Goal: Information Seeking & Learning: Learn about a topic

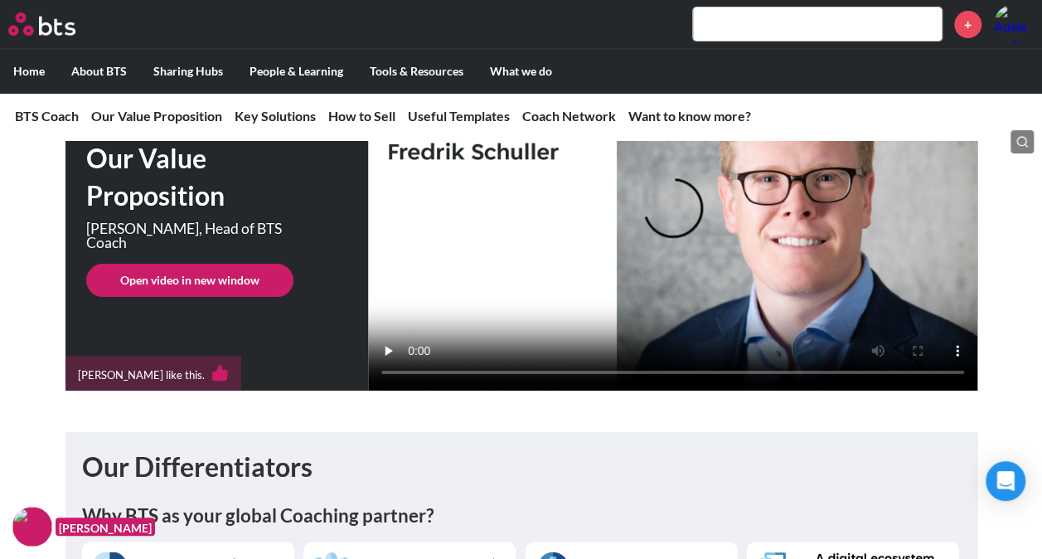
scroll to position [235, 0]
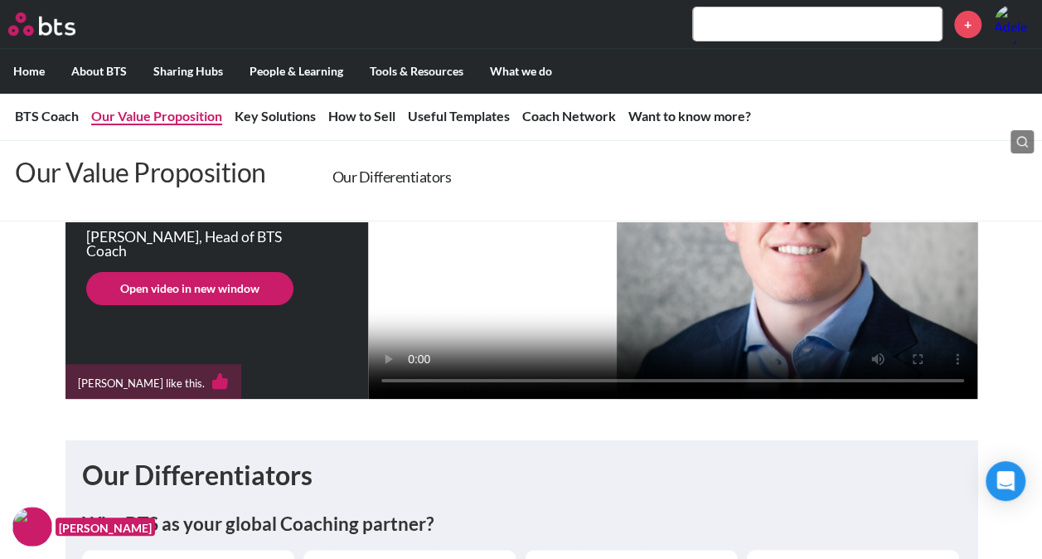
click at [139, 115] on link "Our Value Proposition" at bounding box center [156, 116] width 131 height 16
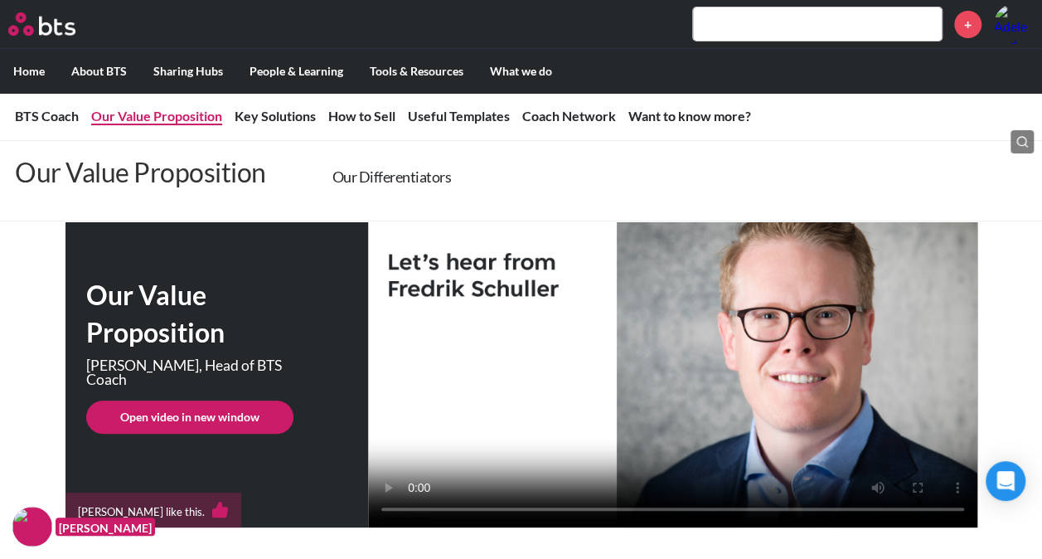
scroll to position [81, 0]
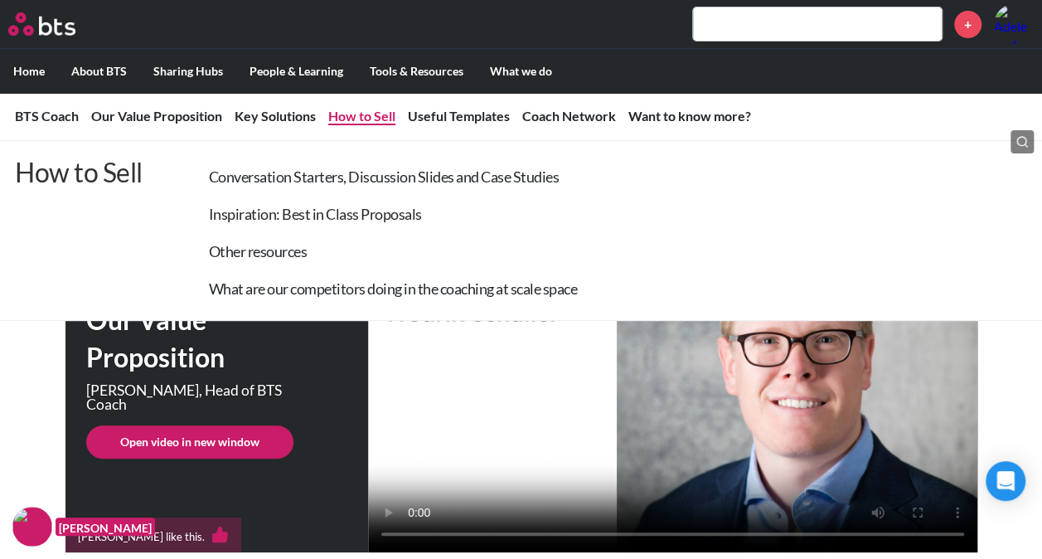
click at [358, 114] on link "How to Sell" at bounding box center [361, 116] width 67 height 16
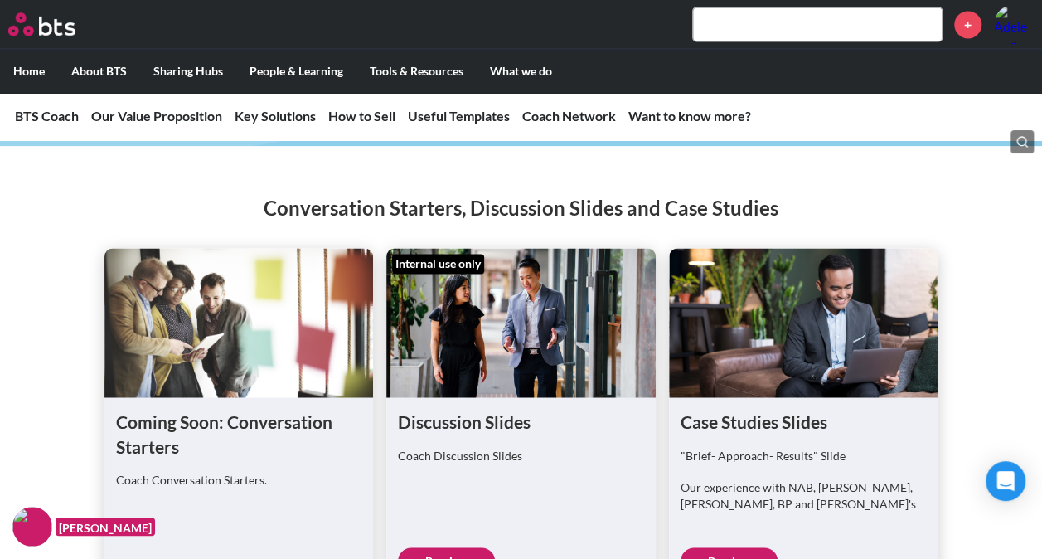
scroll to position [4314, 0]
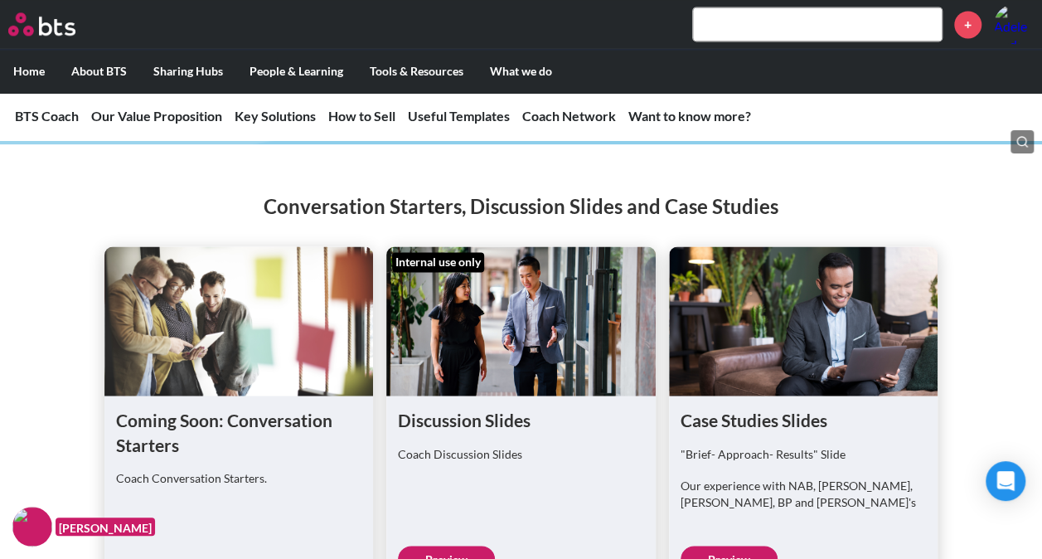
click at [448, 546] on link "Preview" at bounding box center [446, 559] width 97 height 27
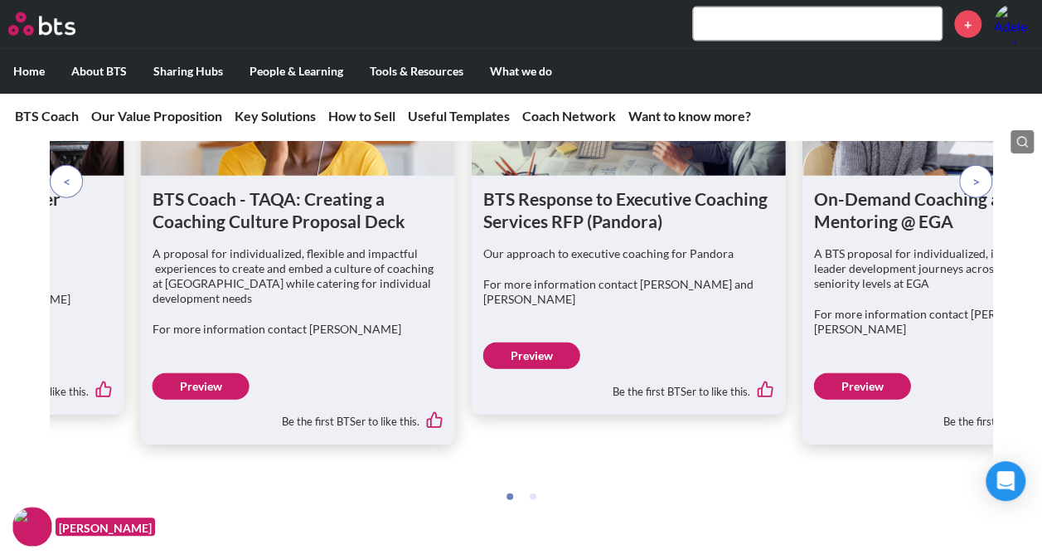
scroll to position [5026, 0]
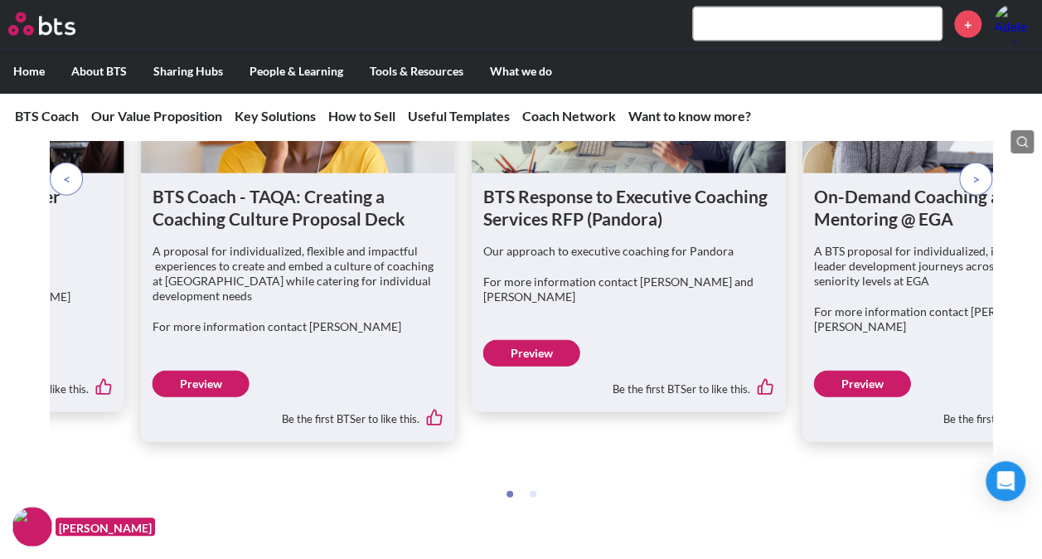
click at [61, 163] on p at bounding box center [66, 179] width 33 height 33
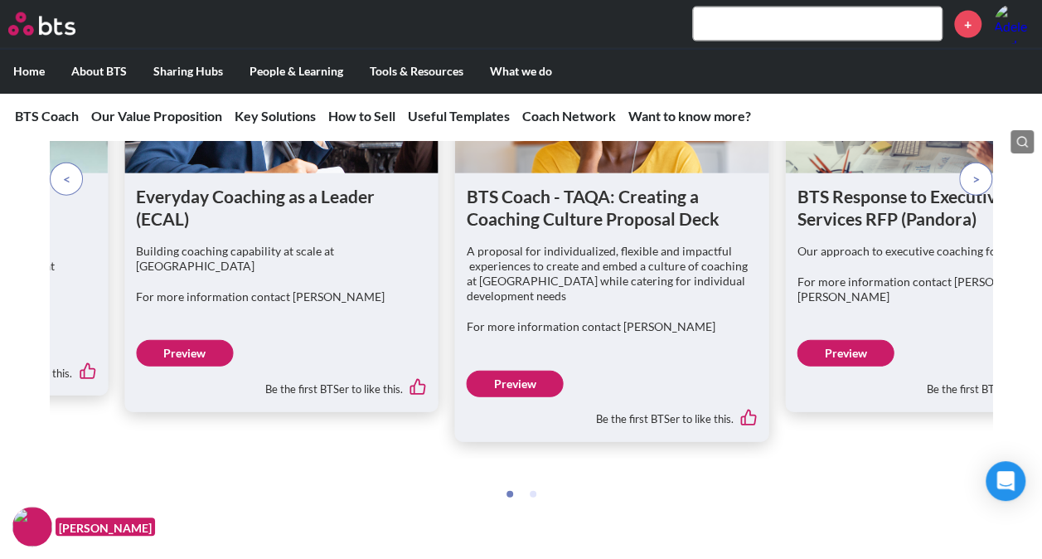
click at [68, 170] on span at bounding box center [66, 179] width 7 height 18
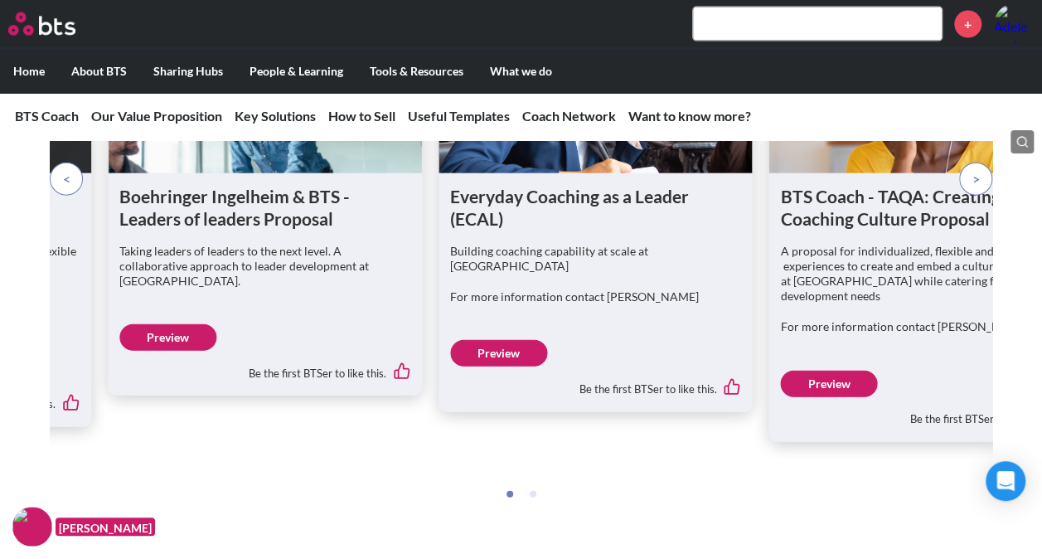
click at [68, 170] on span at bounding box center [66, 179] width 7 height 18
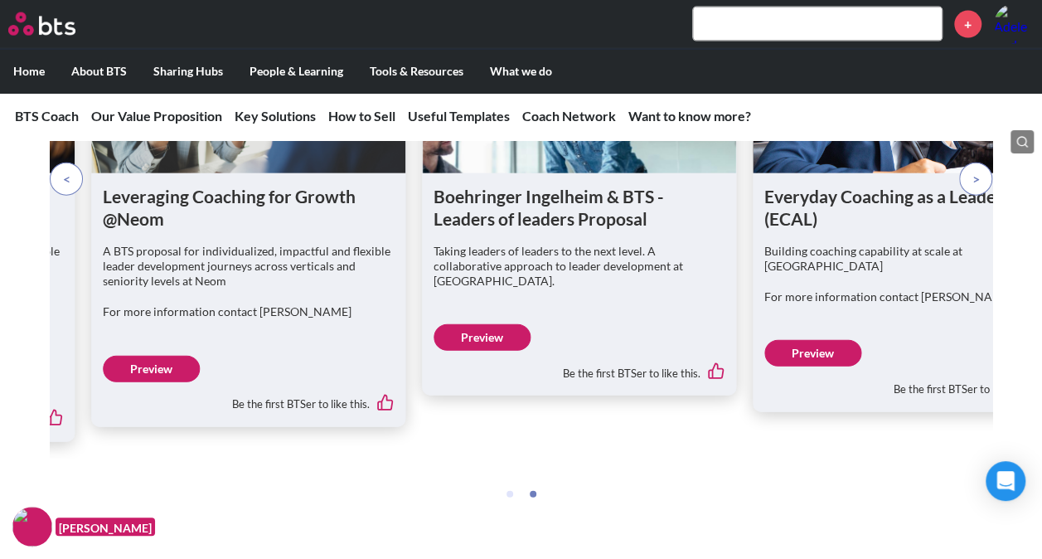
click at [68, 170] on span at bounding box center [66, 179] width 7 height 18
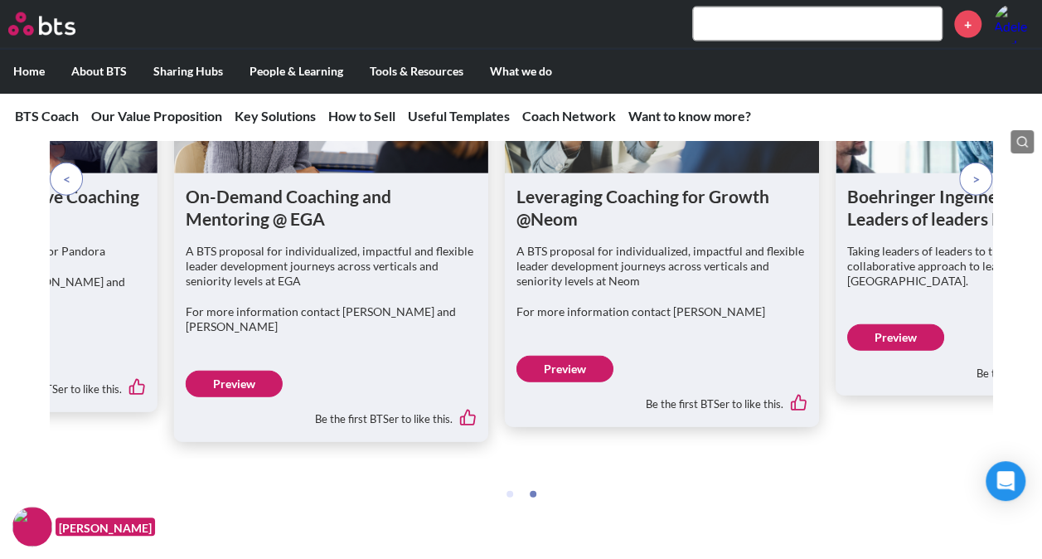
click at [68, 170] on span at bounding box center [66, 179] width 7 height 18
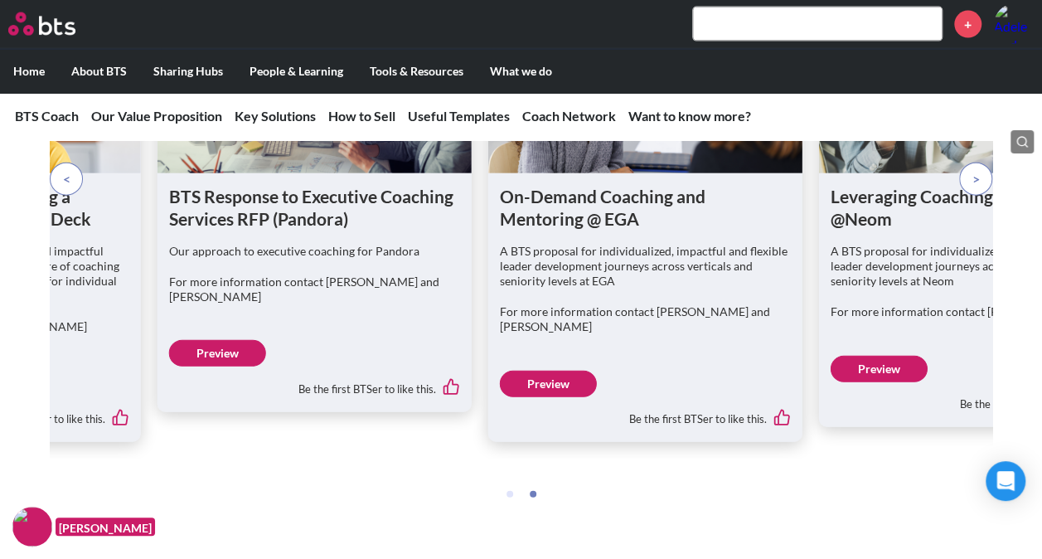
click at [68, 170] on span at bounding box center [66, 179] width 7 height 18
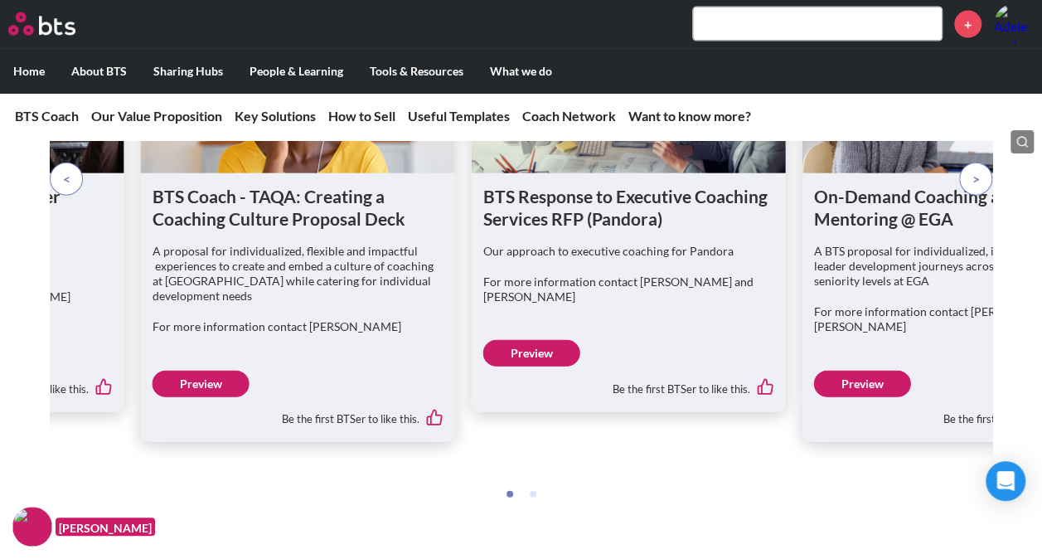
click at [68, 170] on span at bounding box center [66, 179] width 7 height 18
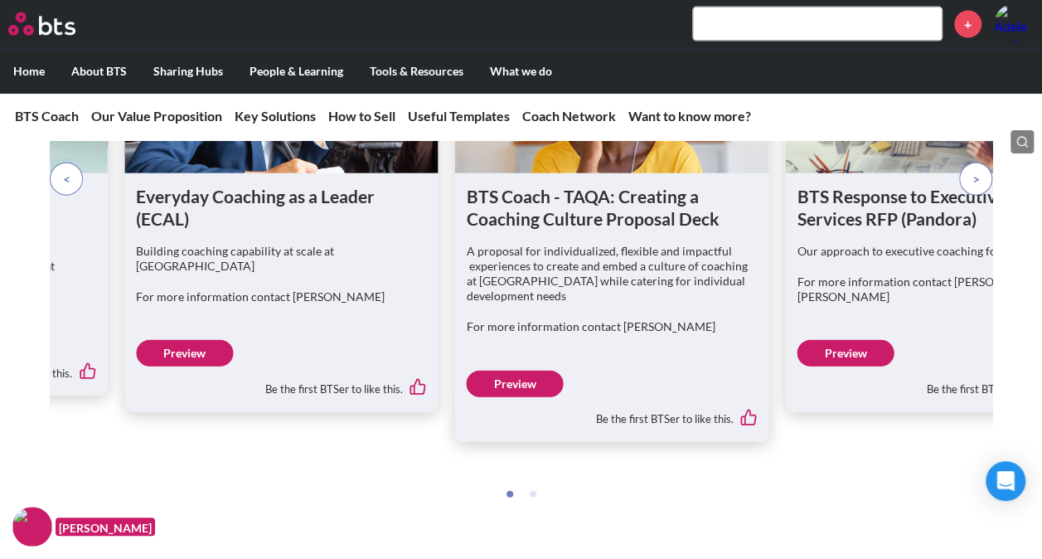
click at [68, 170] on span at bounding box center [66, 179] width 7 height 18
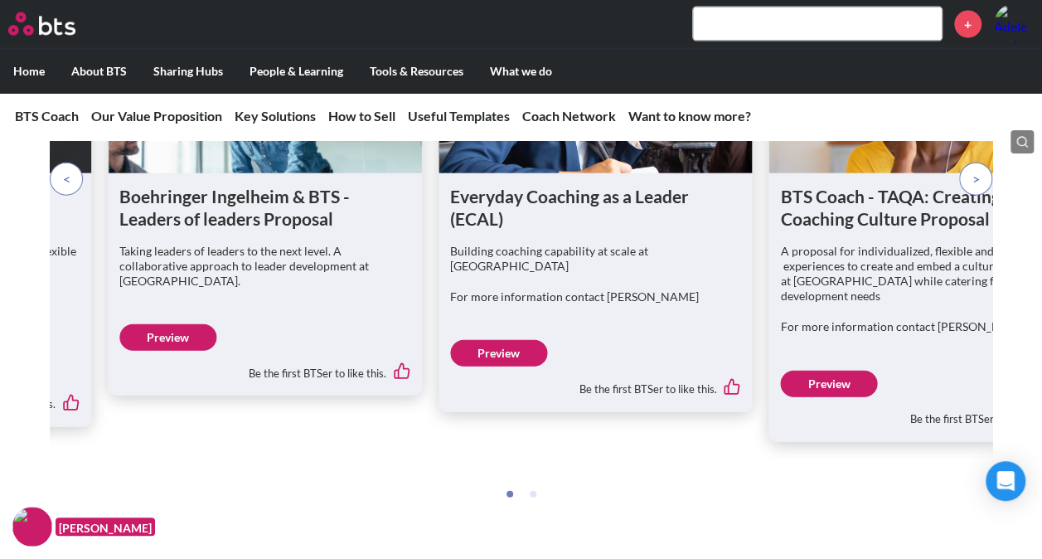
click at [68, 170] on span at bounding box center [66, 179] width 7 height 18
